Goal: Transaction & Acquisition: Purchase product/service

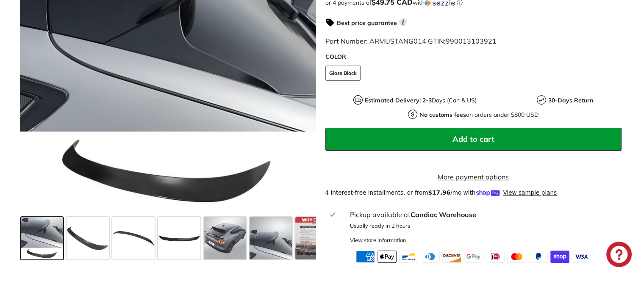
scroll to position [296, 0]
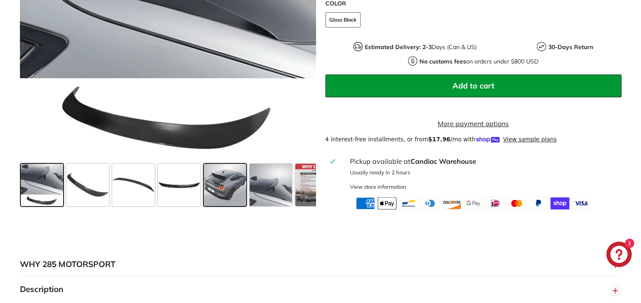
click at [215, 193] on span at bounding box center [225, 185] width 42 height 42
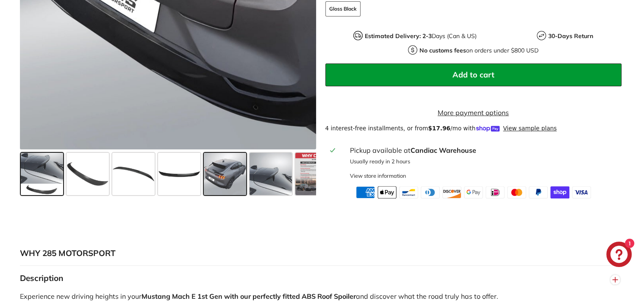
scroll to position [339, 0]
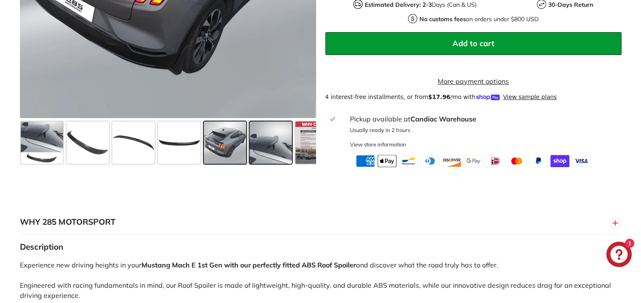
click at [283, 148] on span at bounding box center [270, 143] width 42 height 42
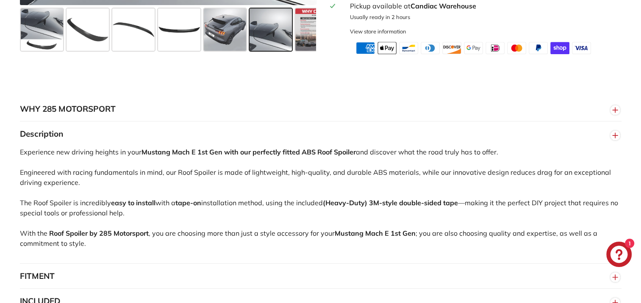
scroll to position [466, 0]
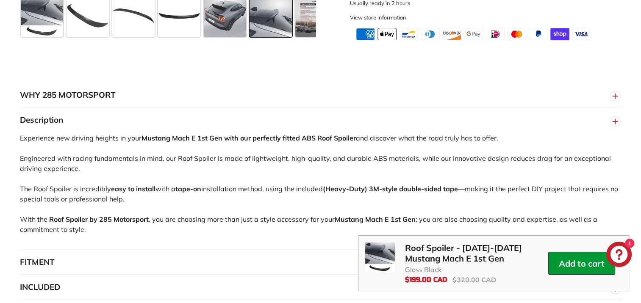
click at [561, 263] on button-content "Add to cart" at bounding box center [581, 263] width 46 height 11
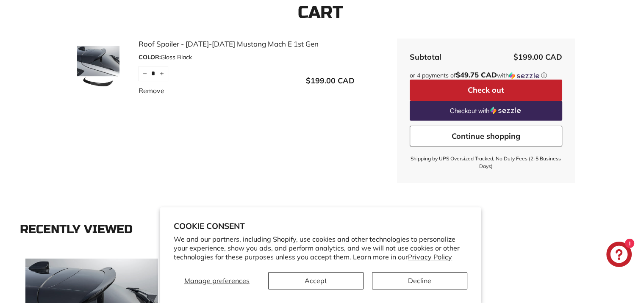
scroll to position [127, 0]
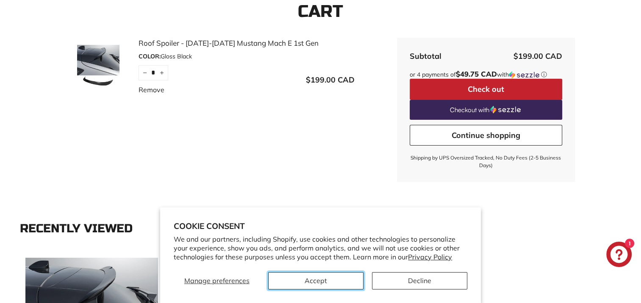
click at [339, 287] on button "Accept" at bounding box center [315, 280] width 95 height 17
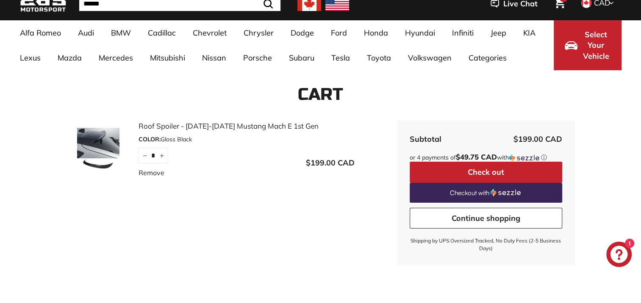
scroll to position [42, 0]
